Goal: Task Accomplishment & Management: Manage account settings

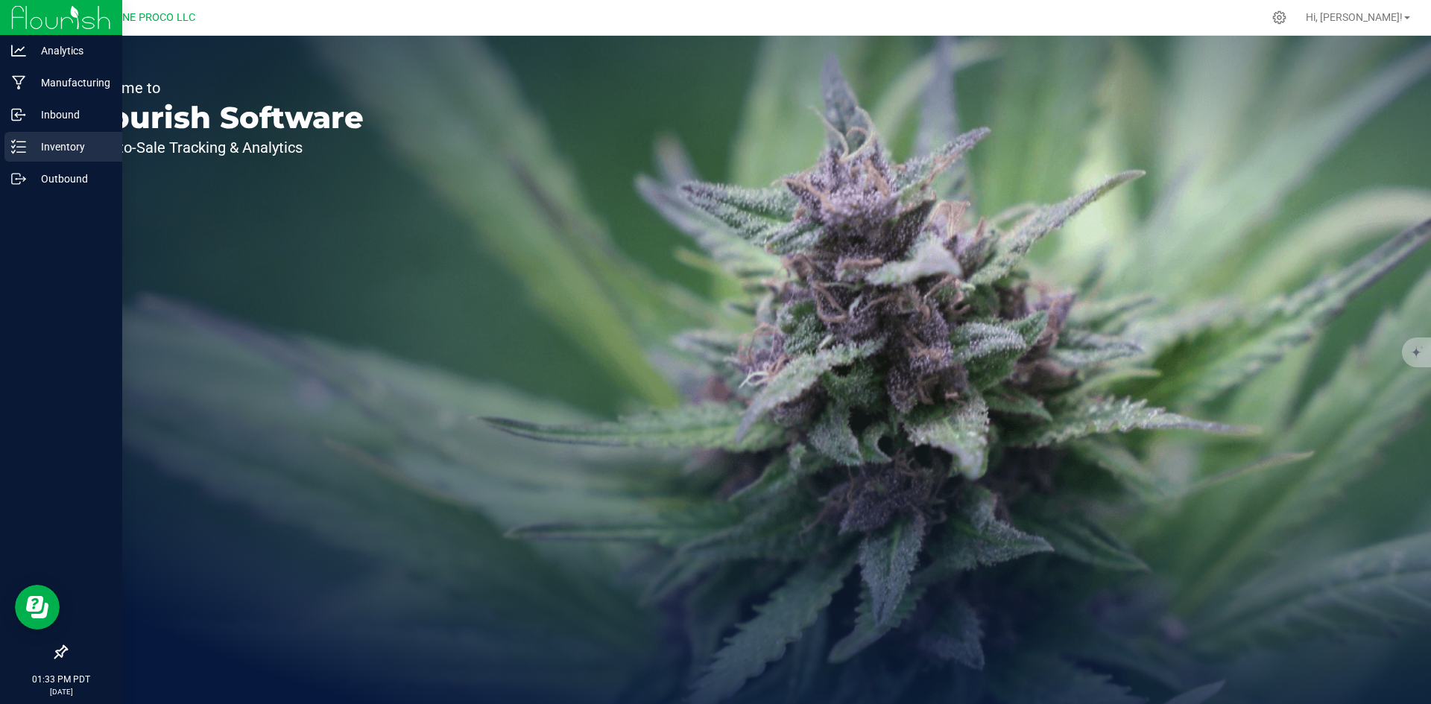
click at [15, 149] on icon at bounding box center [18, 146] width 15 height 15
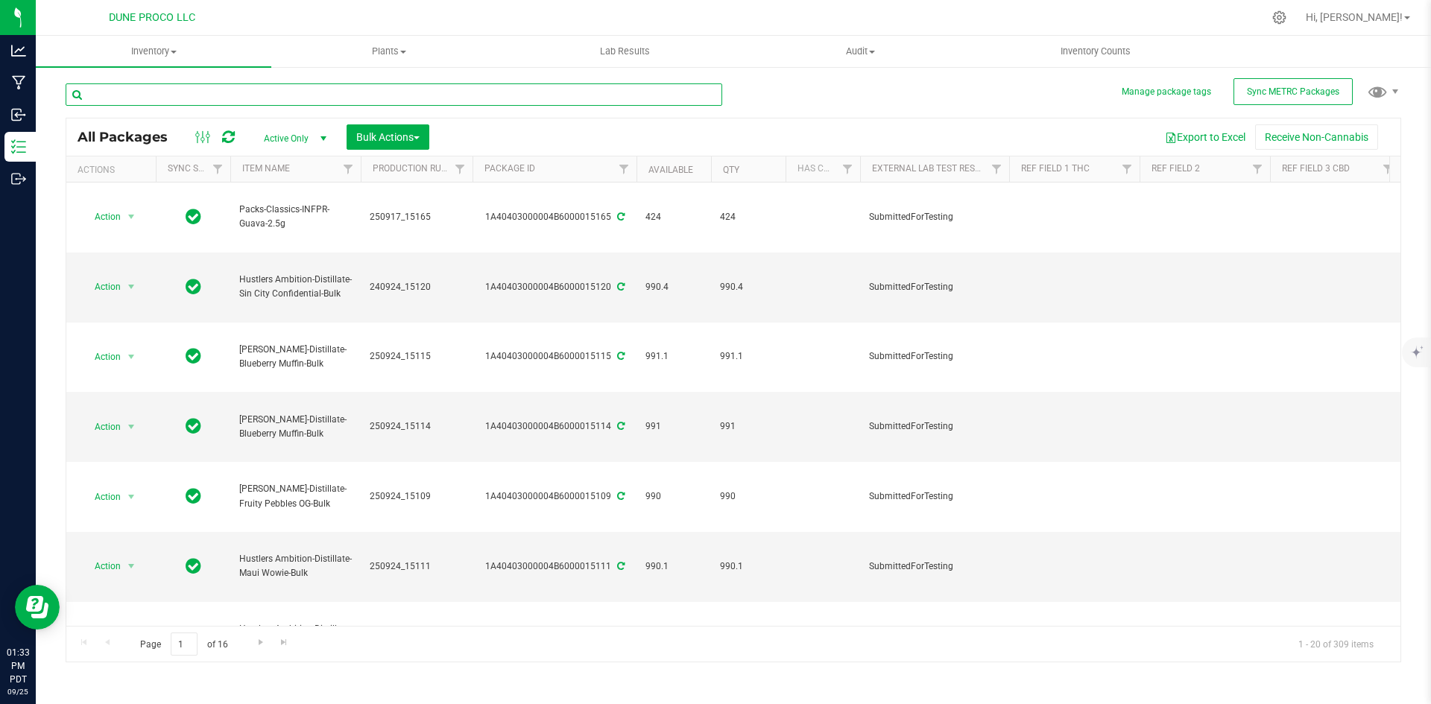
click at [185, 92] on input "text" at bounding box center [394, 94] width 657 height 22
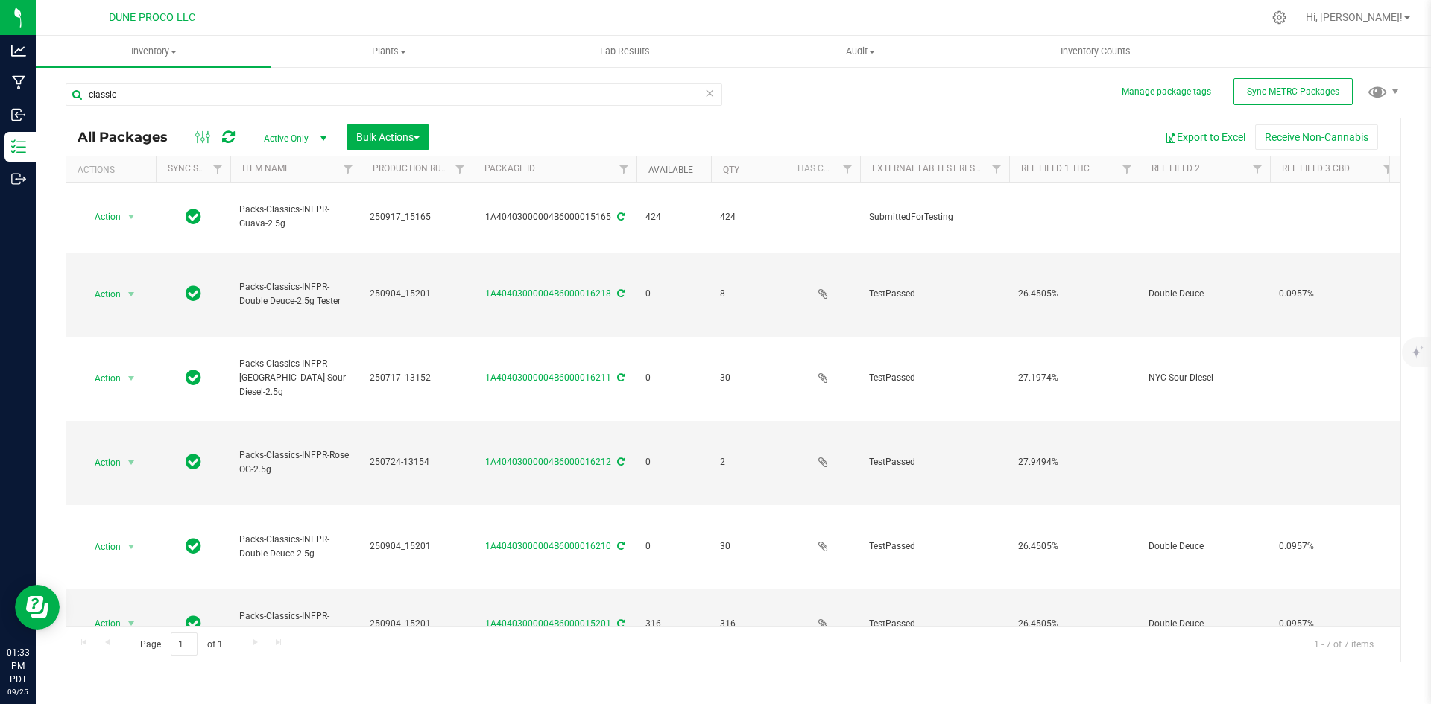
click at [664, 171] on link "Available" at bounding box center [671, 170] width 45 height 10
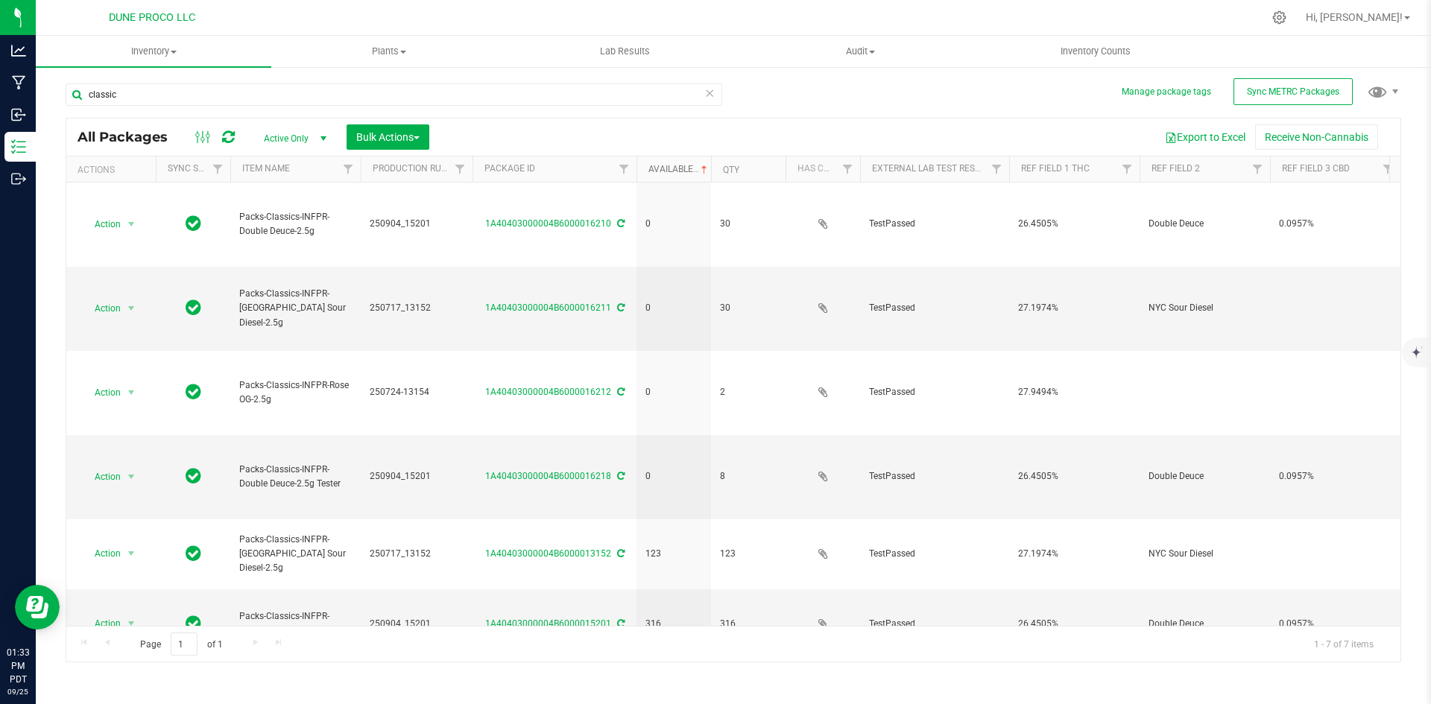
click at [664, 171] on link "Available" at bounding box center [680, 169] width 62 height 10
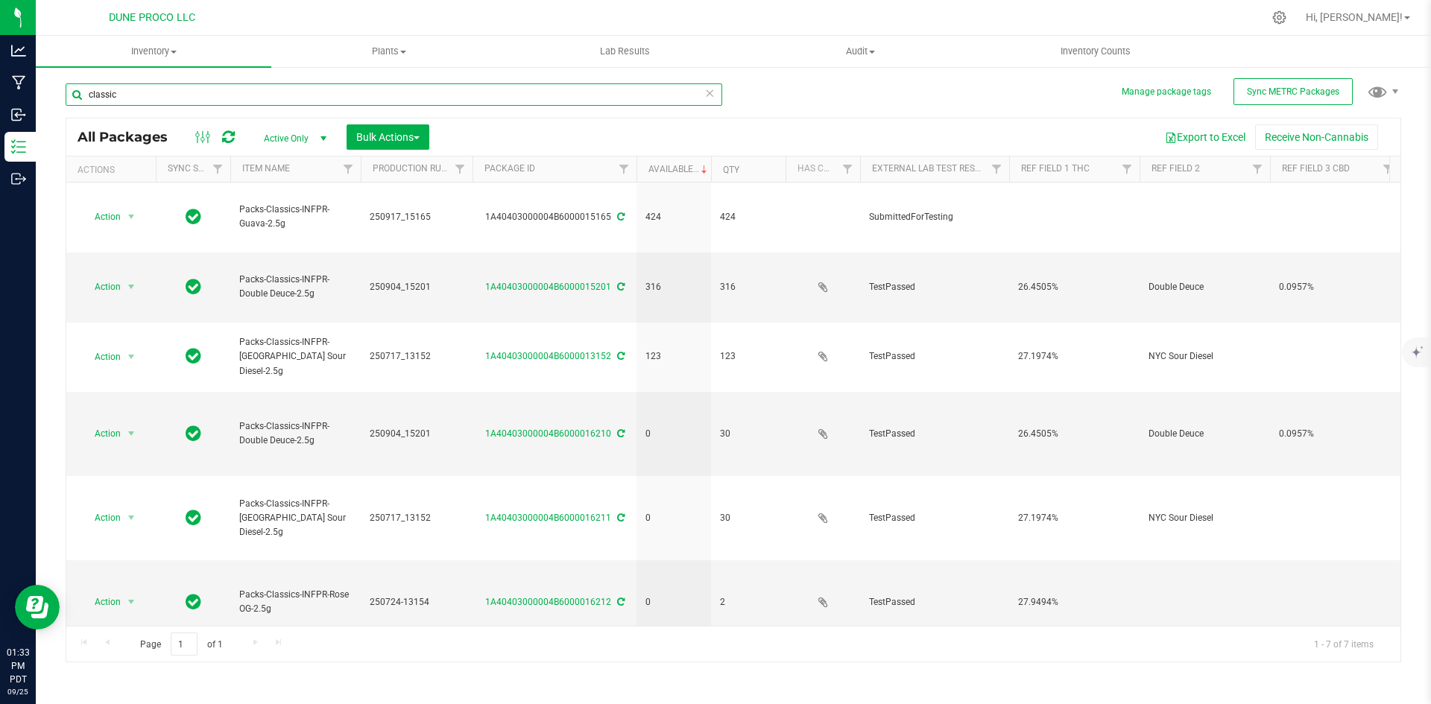
drag, startPoint x: 160, startPoint y: 101, endPoint x: 63, endPoint y: 77, distance: 100.0
click at [63, 77] on div "Manage package tags Sync METRC Packages classic All Packages Active Only Active…" at bounding box center [733, 293] width 1395 height 455
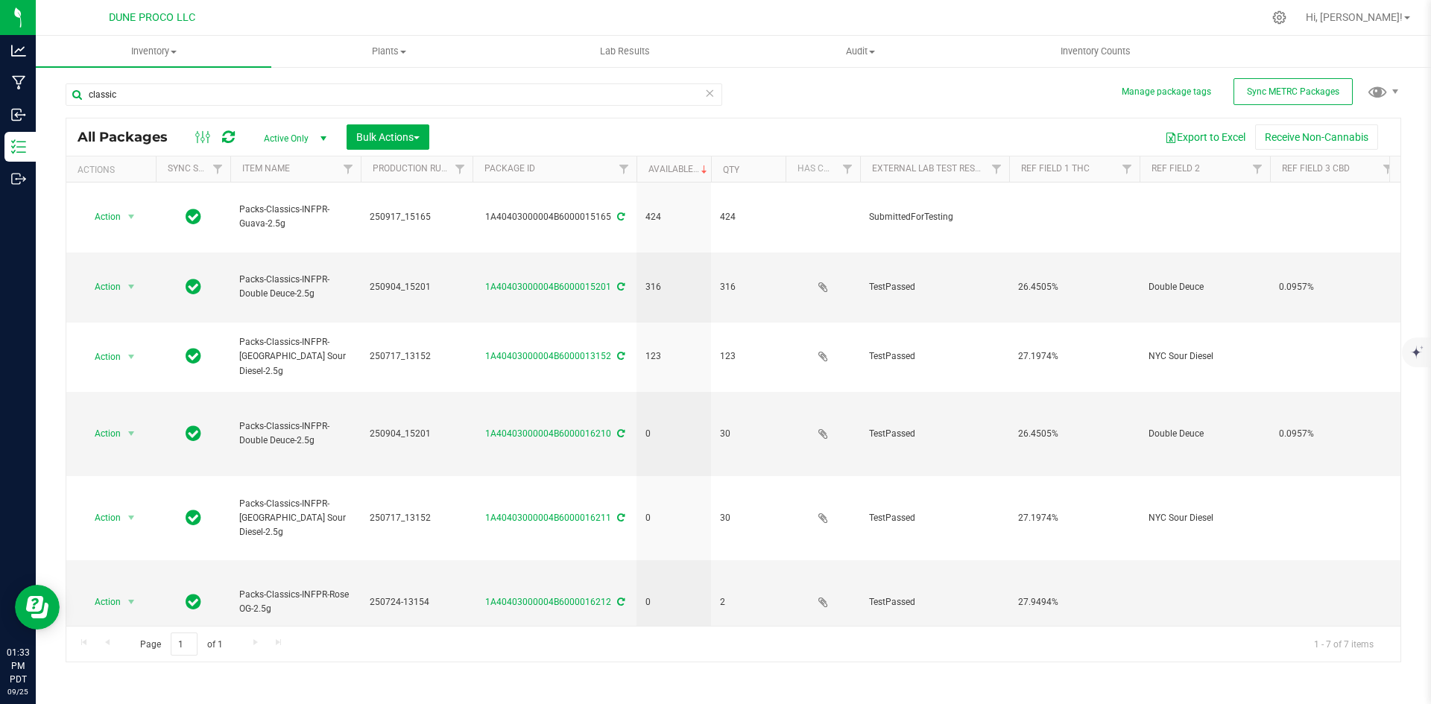
click at [63, 77] on div "Manage package tags Sync METRC Packages classic All Packages Active Only Active…" at bounding box center [733, 293] width 1395 height 455
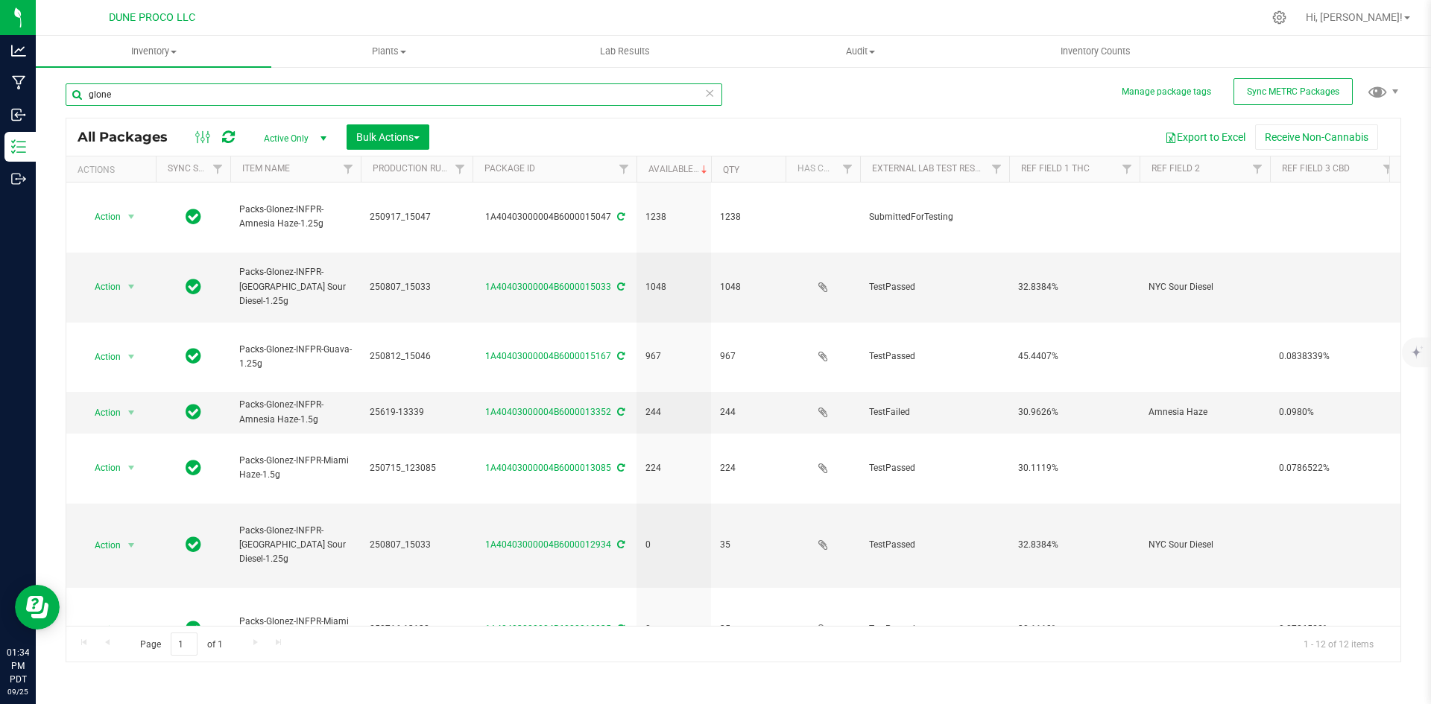
click at [182, 87] on input "glone" at bounding box center [394, 94] width 657 height 22
drag, startPoint x: 123, startPoint y: 89, endPoint x: 83, endPoint y: 88, distance: 39.5
click at [83, 88] on input "glone" at bounding box center [394, 94] width 657 height 22
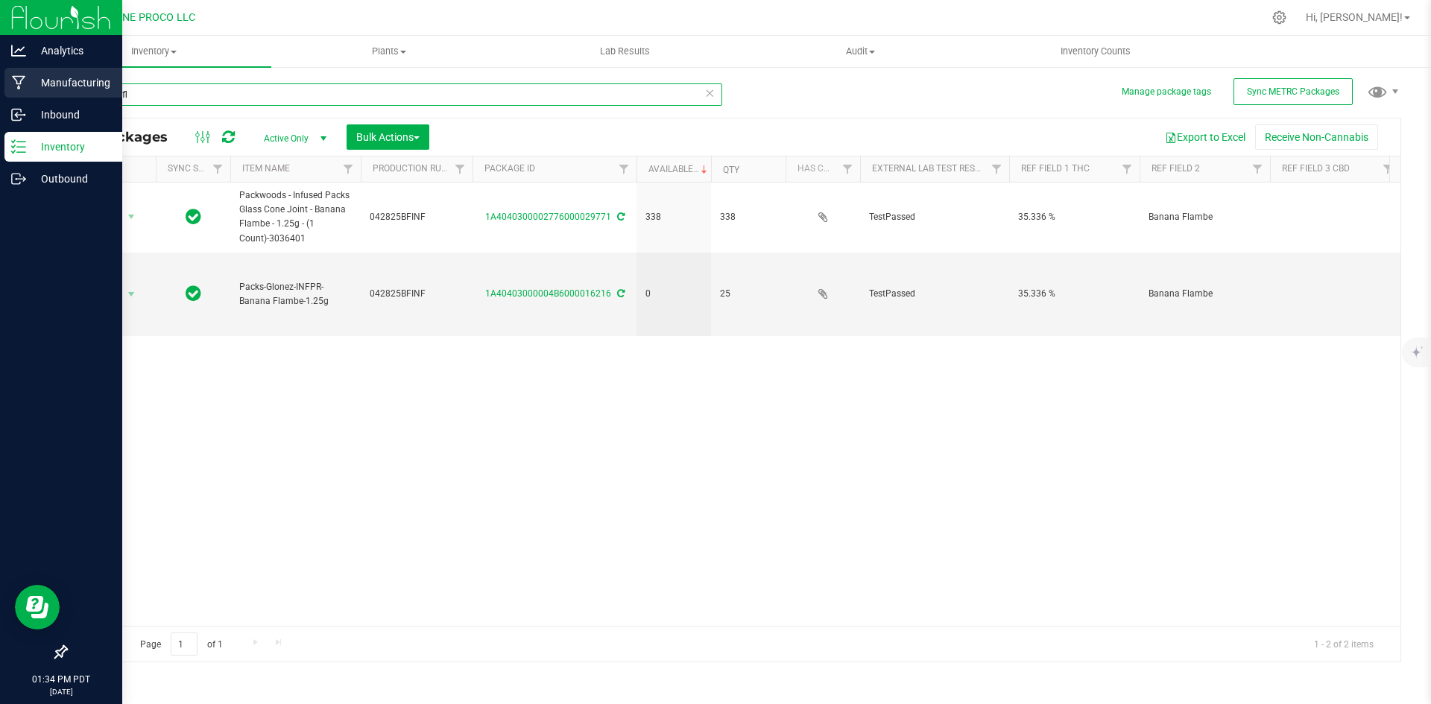
drag, startPoint x: 145, startPoint y: 99, endPoint x: 35, endPoint y: 81, distance: 111.8
click at [35, 81] on div "Analytics Manufacturing Inbound Inventory Outbound 01:34 PM PDT [DATE] 09/25 DU…" at bounding box center [715, 352] width 1431 height 704
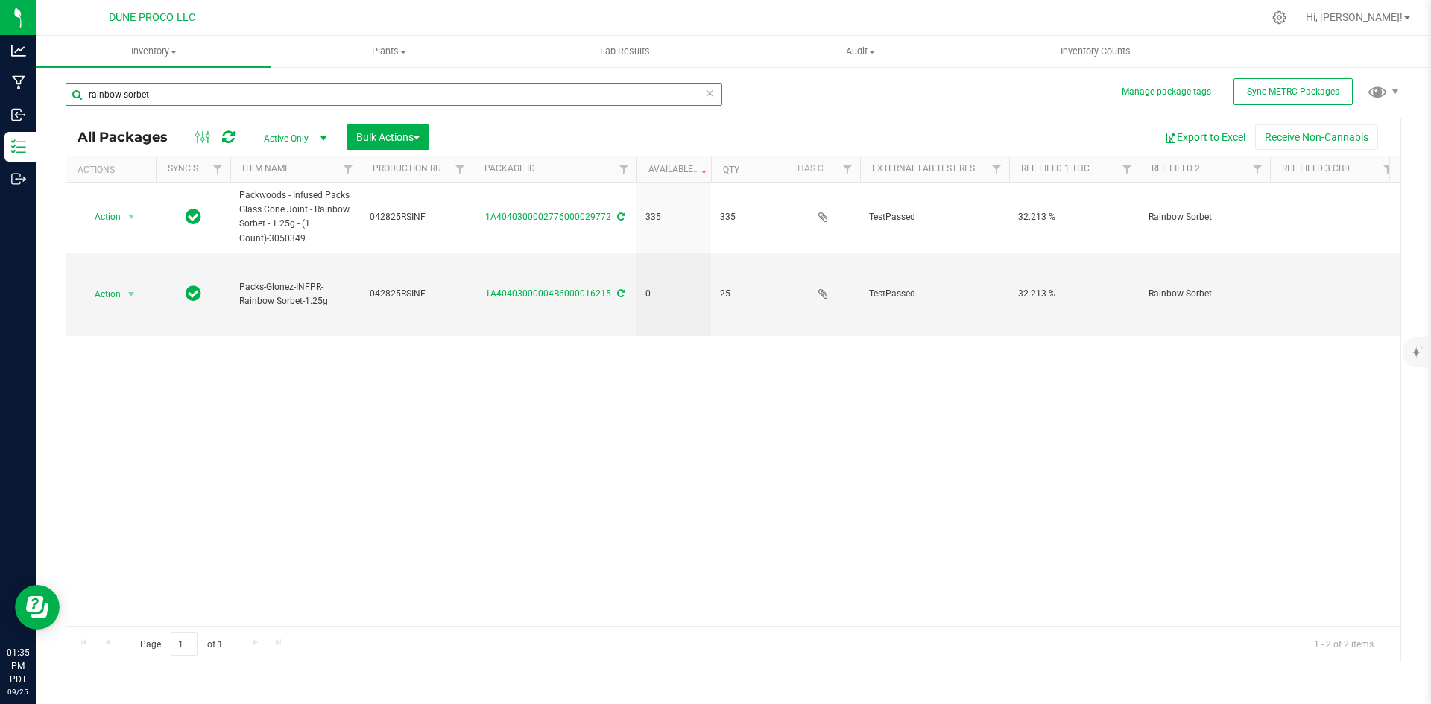
type input "rainbow sorbet"
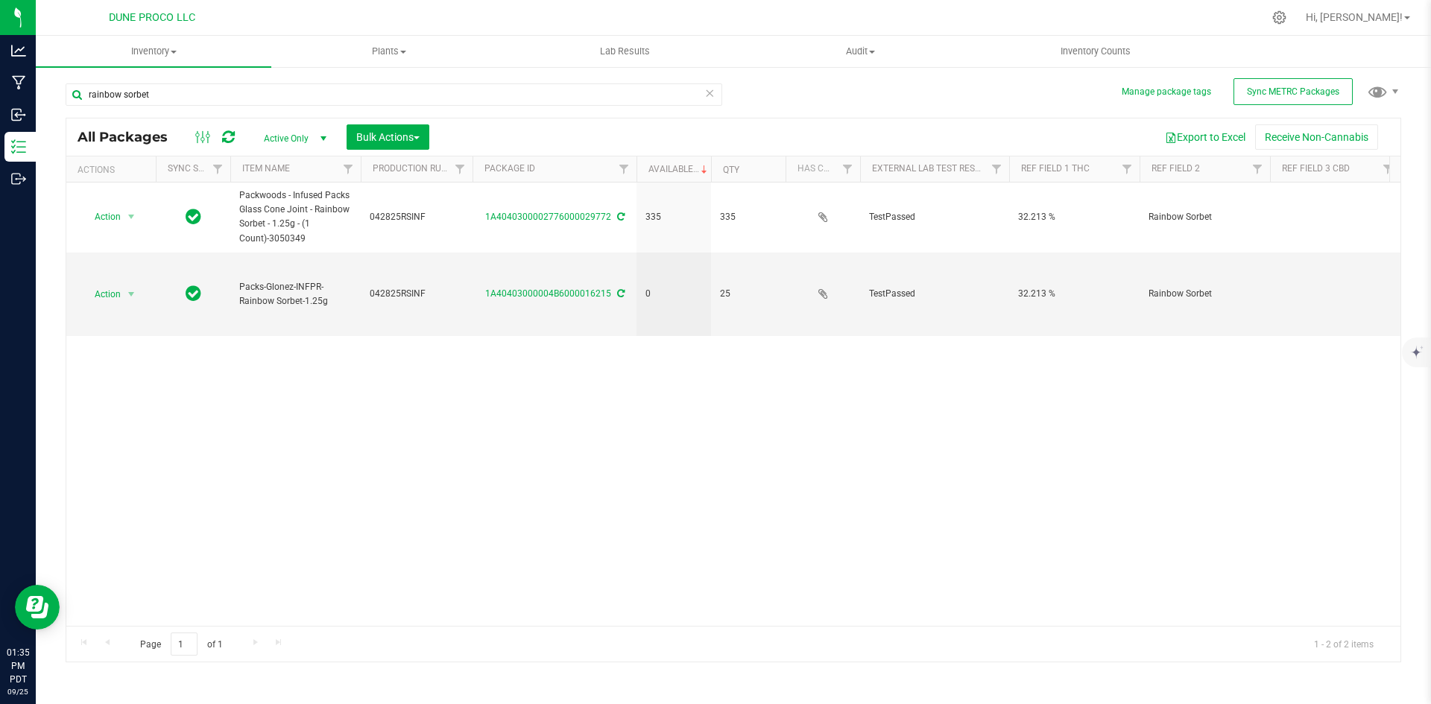
click at [710, 85] on icon at bounding box center [709, 92] width 10 height 18
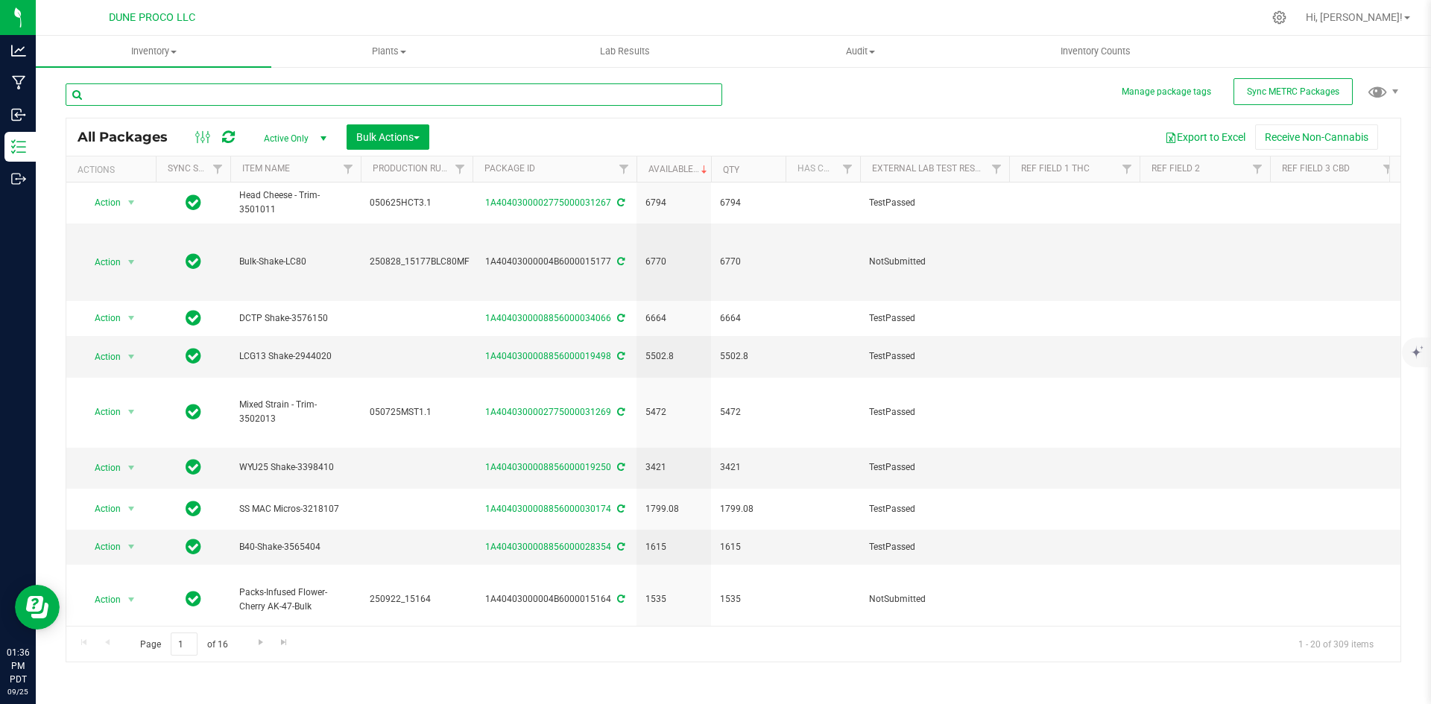
click at [135, 104] on input "text" at bounding box center [394, 94] width 657 height 22
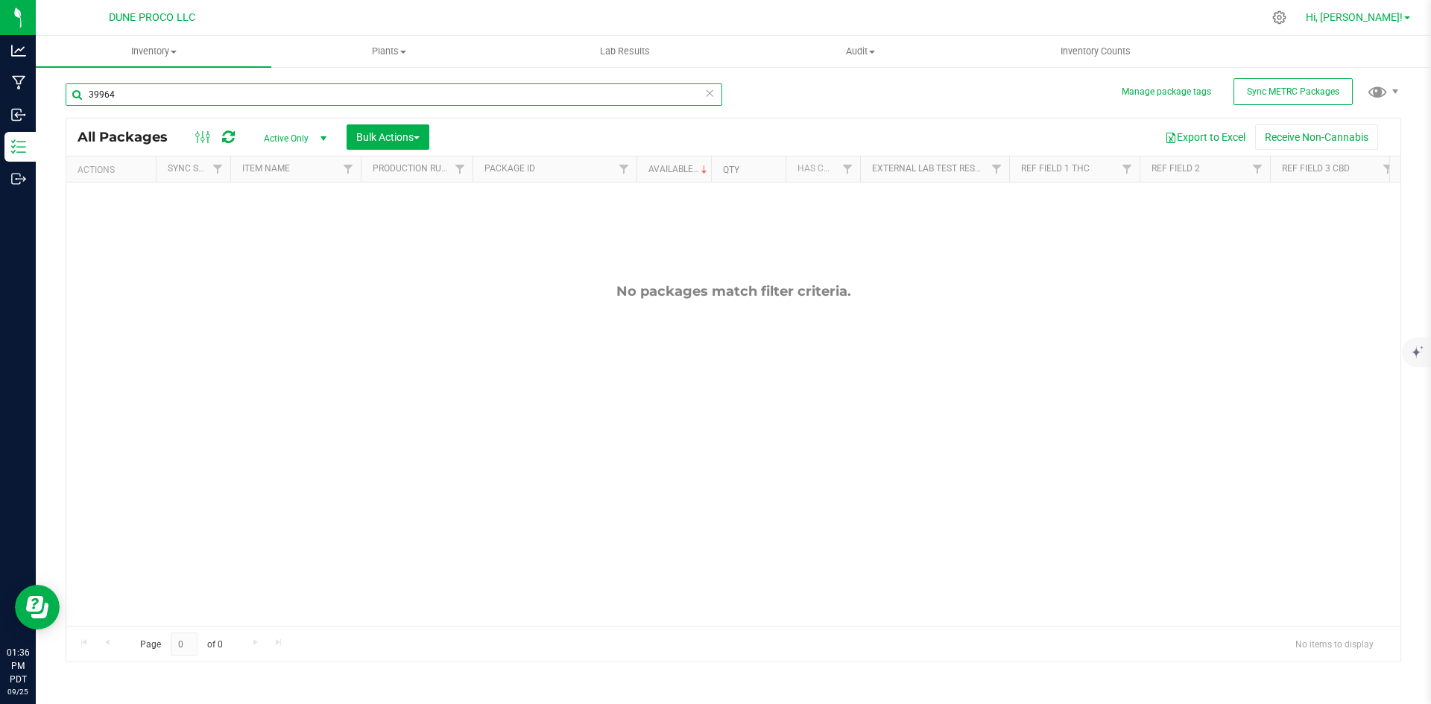
type input "39964"
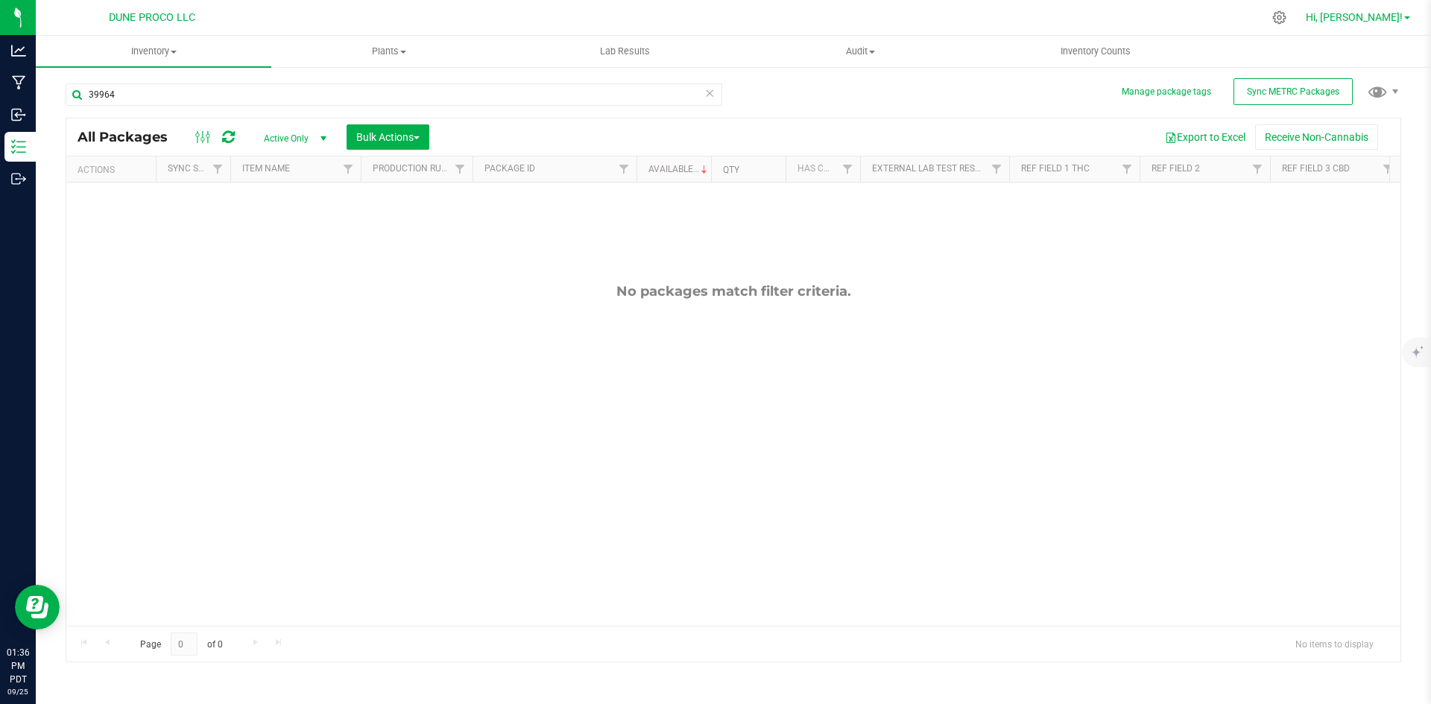
click at [1372, 19] on span "Hi, [PERSON_NAME]!" at bounding box center [1354, 17] width 97 height 12
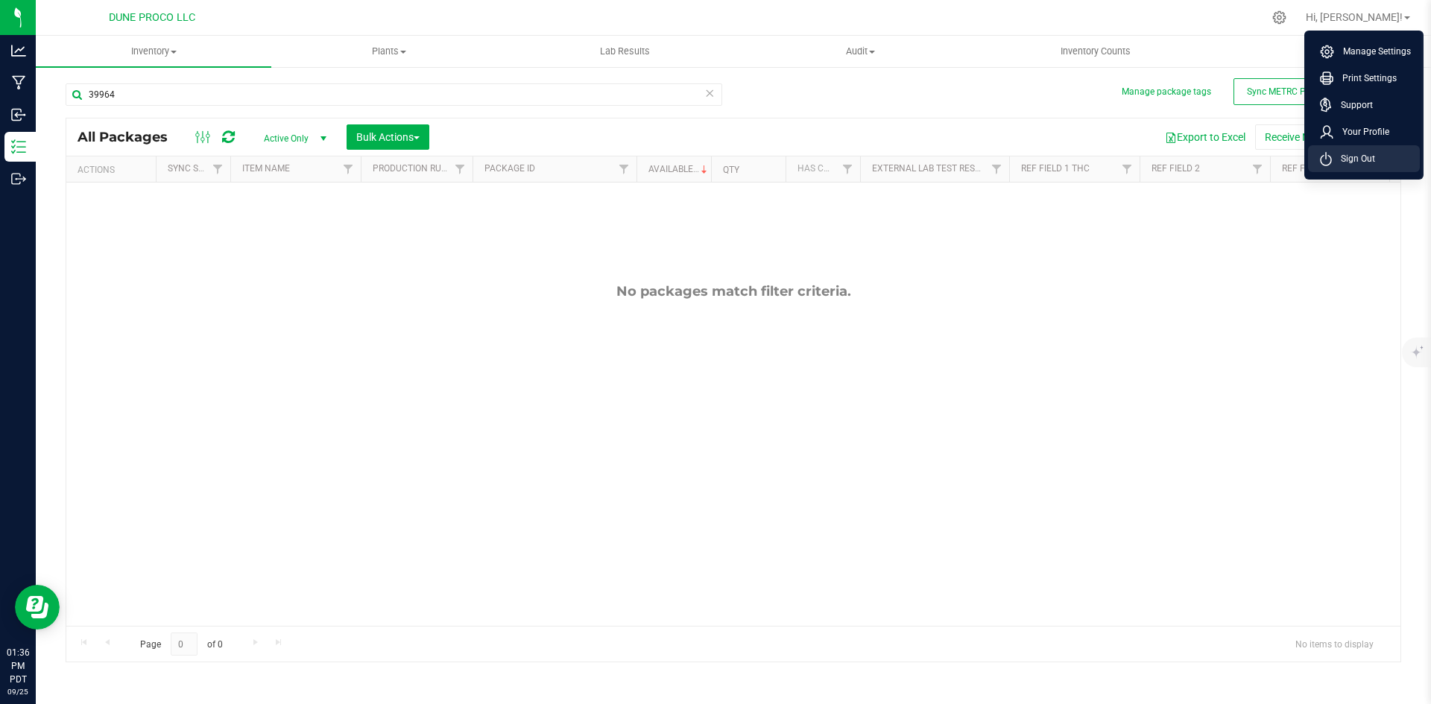
click at [1340, 154] on span "Sign Out" at bounding box center [1353, 158] width 43 height 15
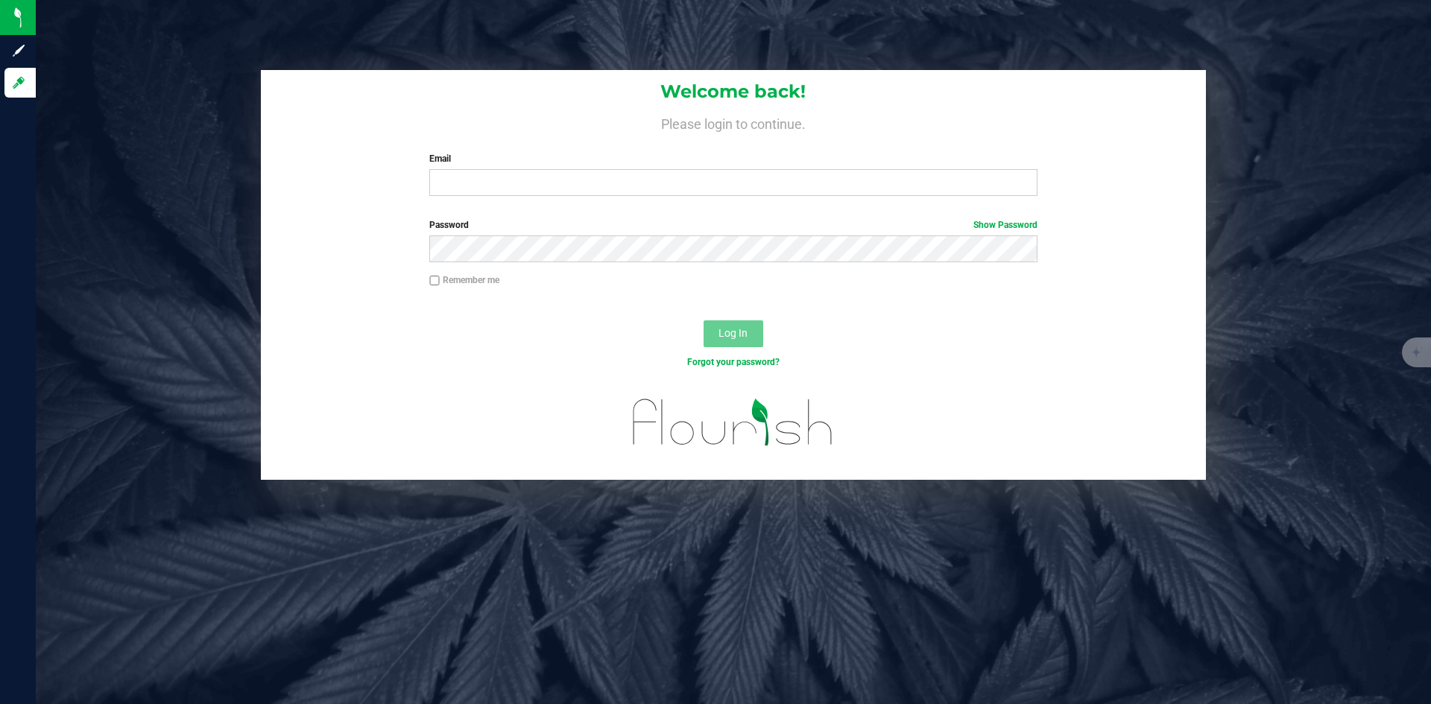
click at [547, 166] on div "Email Required Please format your email correctly." at bounding box center [733, 174] width 630 height 44
click at [545, 169] on div "Email Required Please format your email correctly." at bounding box center [733, 174] width 630 height 44
click at [543, 173] on input "Email" at bounding box center [733, 182] width 608 height 27
type input "[PERSON_NAME][EMAIL_ADDRESS][PERSON_NAME][DOMAIN_NAME]"
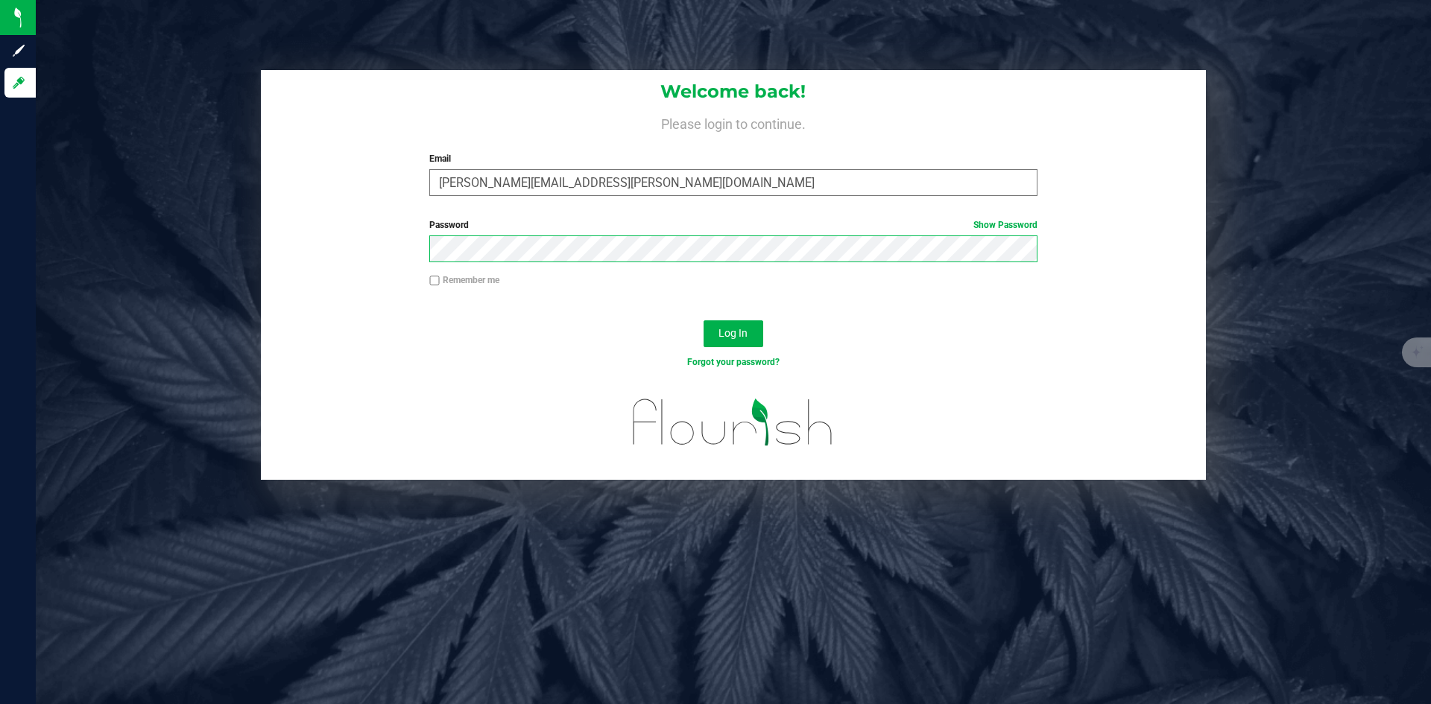
click at [704, 321] on button "Log In" at bounding box center [734, 334] width 60 height 27
